Goal: Task Accomplishment & Management: Use online tool/utility

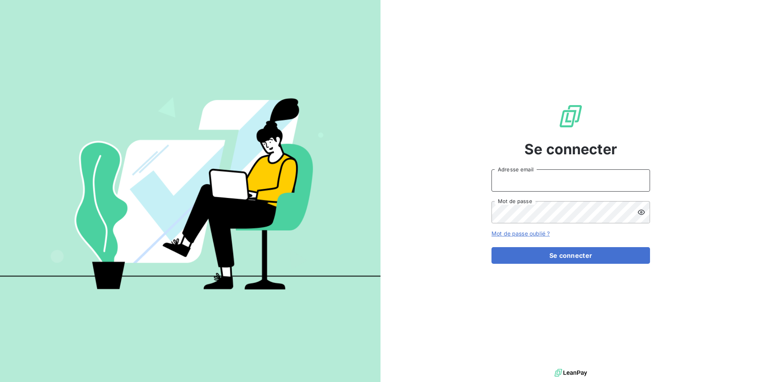
click at [522, 176] on input "Adresse email" at bounding box center [570, 180] width 159 height 22
paste input "adaptelparis"
type input "admin@adaptelparis"
click at [491, 247] on button "Se connecter" at bounding box center [570, 255] width 159 height 17
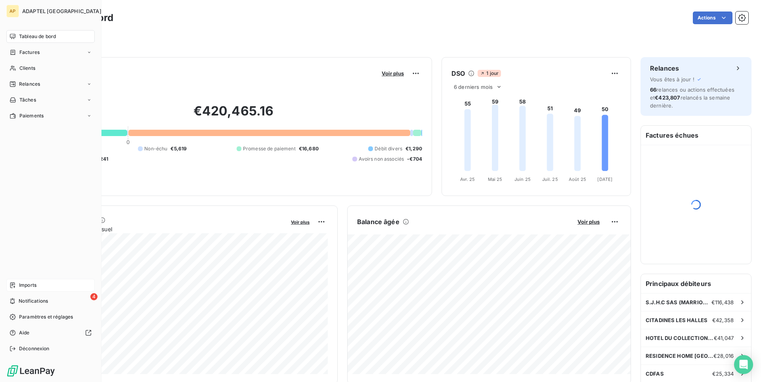
click at [40, 284] on div "Imports" at bounding box center [50, 285] width 88 height 13
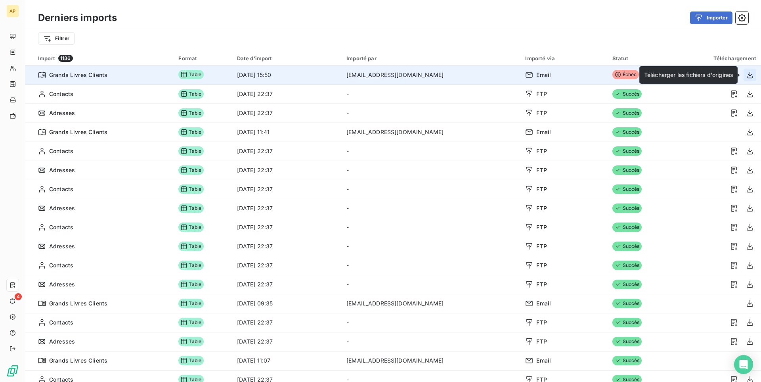
click at [746, 76] on icon "button" at bounding box center [750, 75] width 8 height 8
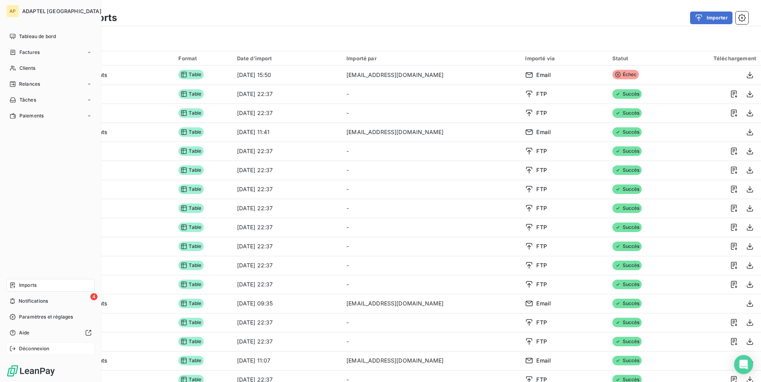
click at [39, 350] on span "Déconnexion" at bounding box center [34, 348] width 31 height 7
